Goal: Information Seeking & Learning: Learn about a topic

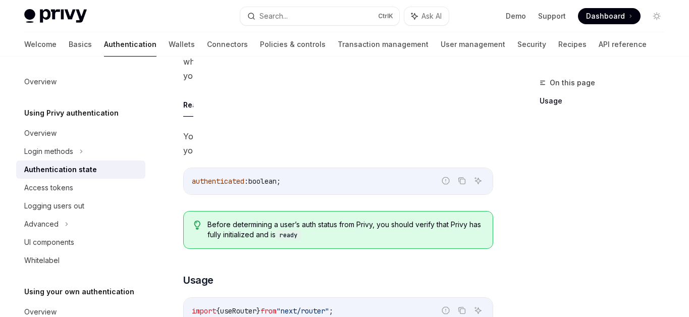
scroll to position [94, 0]
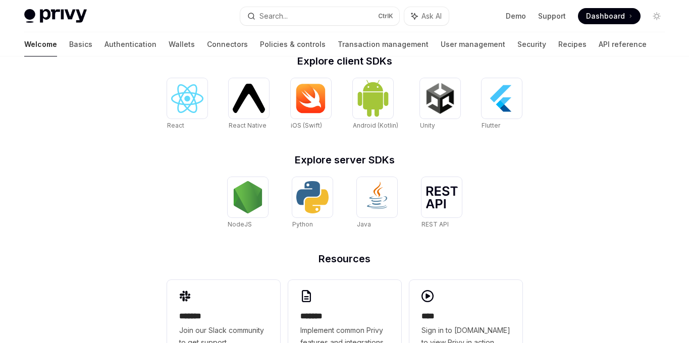
scroll to position [459, 0]
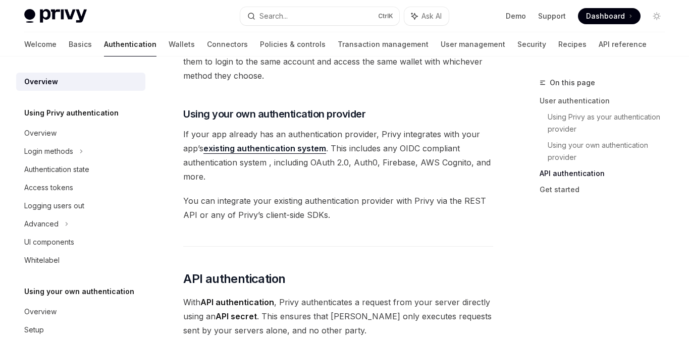
scroll to position [263, 0]
